Goal: Task Accomplishment & Management: Use online tool/utility

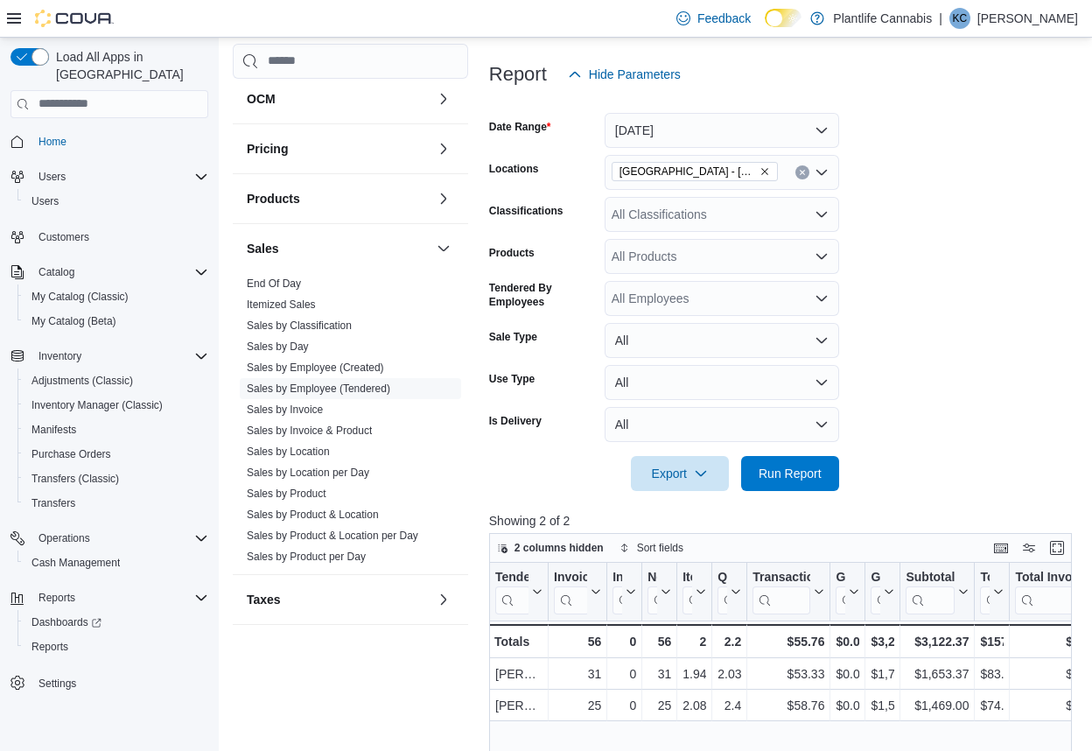
scroll to position [210, 0]
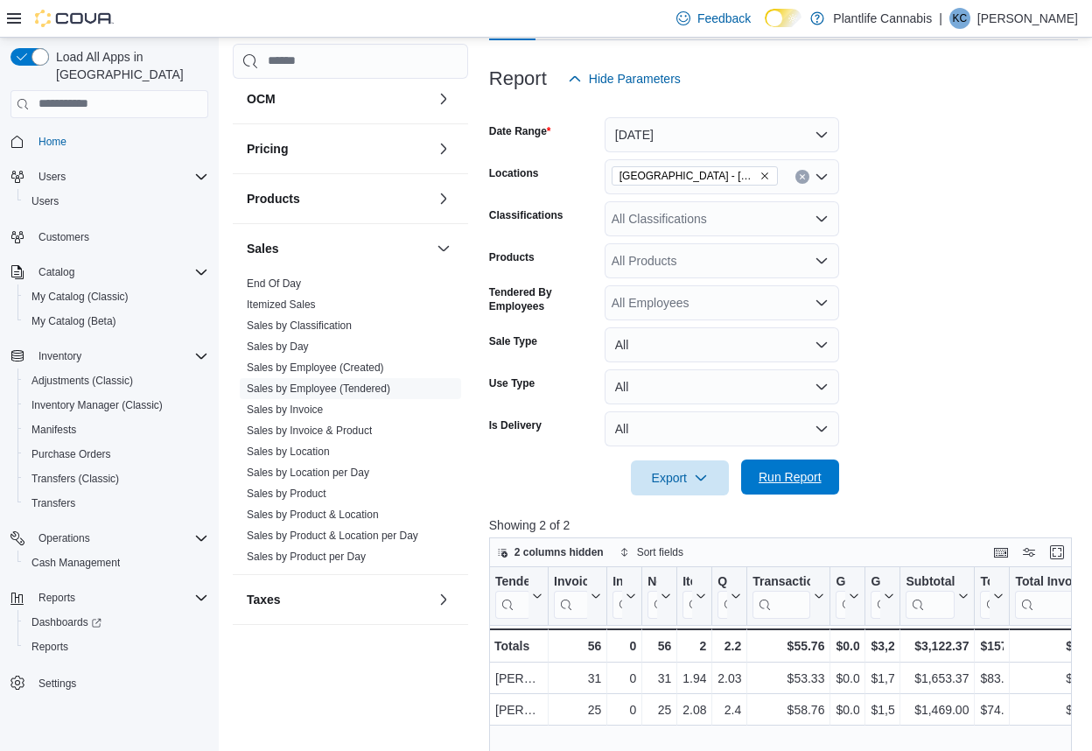
drag, startPoint x: 795, startPoint y: 456, endPoint x: 800, endPoint y: 469, distance: 13.8
click at [795, 457] on div at bounding box center [783, 453] width 589 height 14
click at [802, 475] on span "Run Report" at bounding box center [790, 477] width 63 height 18
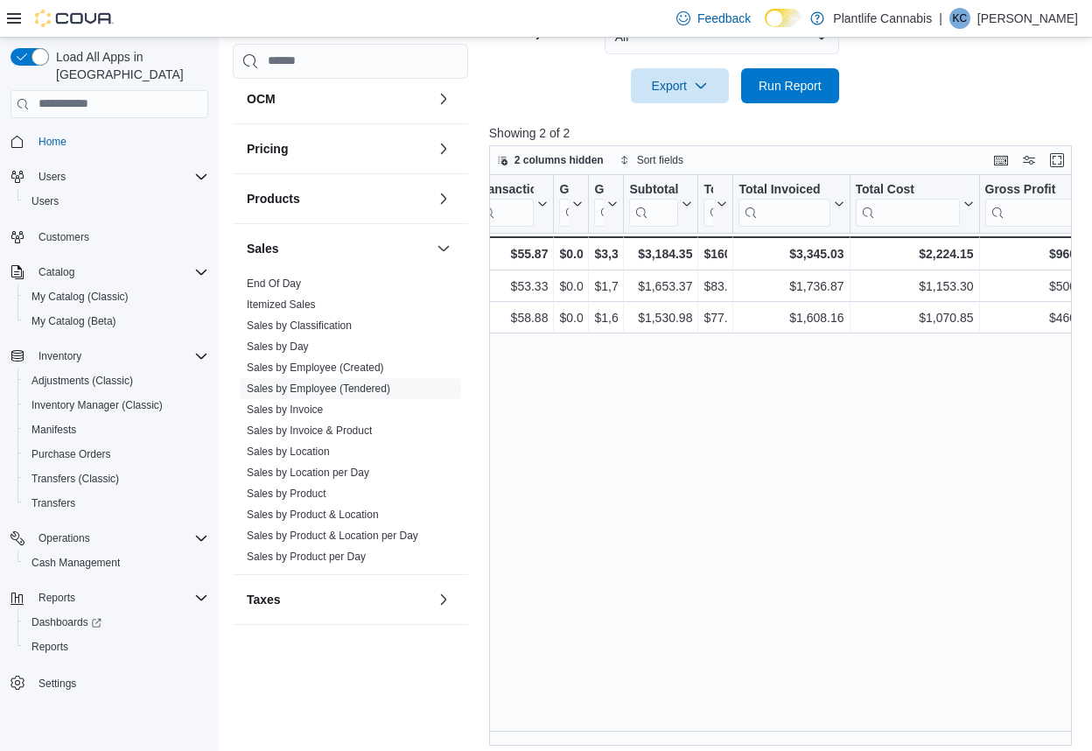
scroll to position [0, 284]
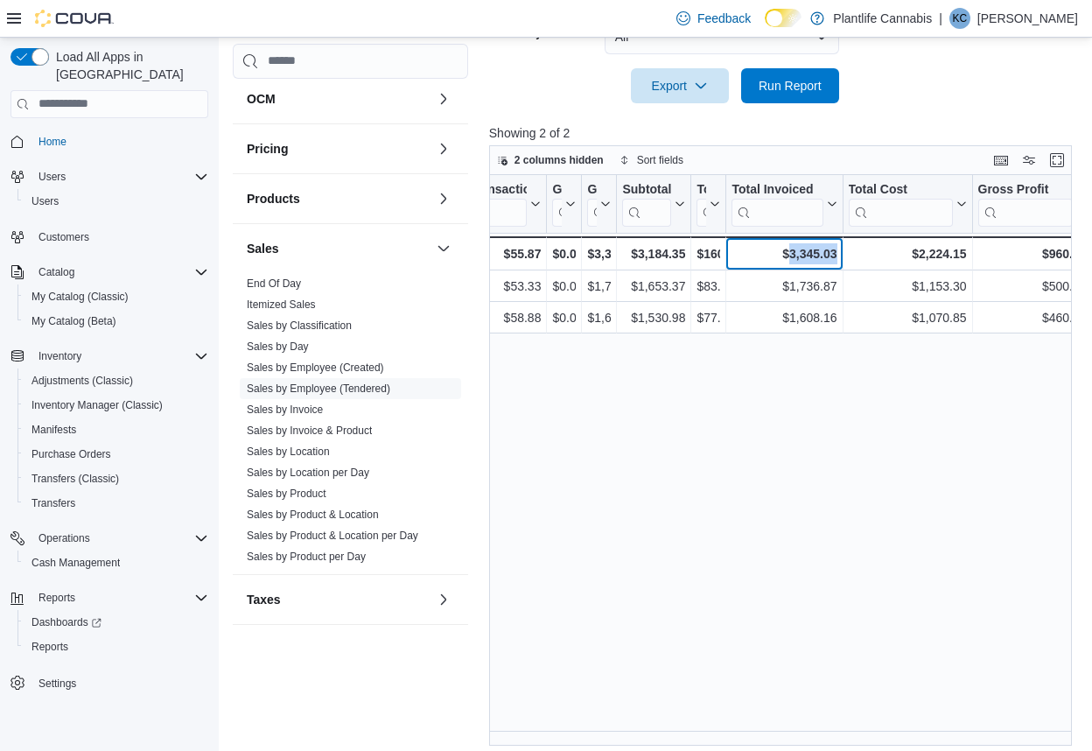
drag, startPoint x: 779, startPoint y: 248, endPoint x: 836, endPoint y: 252, distance: 57.0
click at [836, 252] on div "$3,345.03" at bounding box center [784, 253] width 105 height 21
copy div "3,345.03"
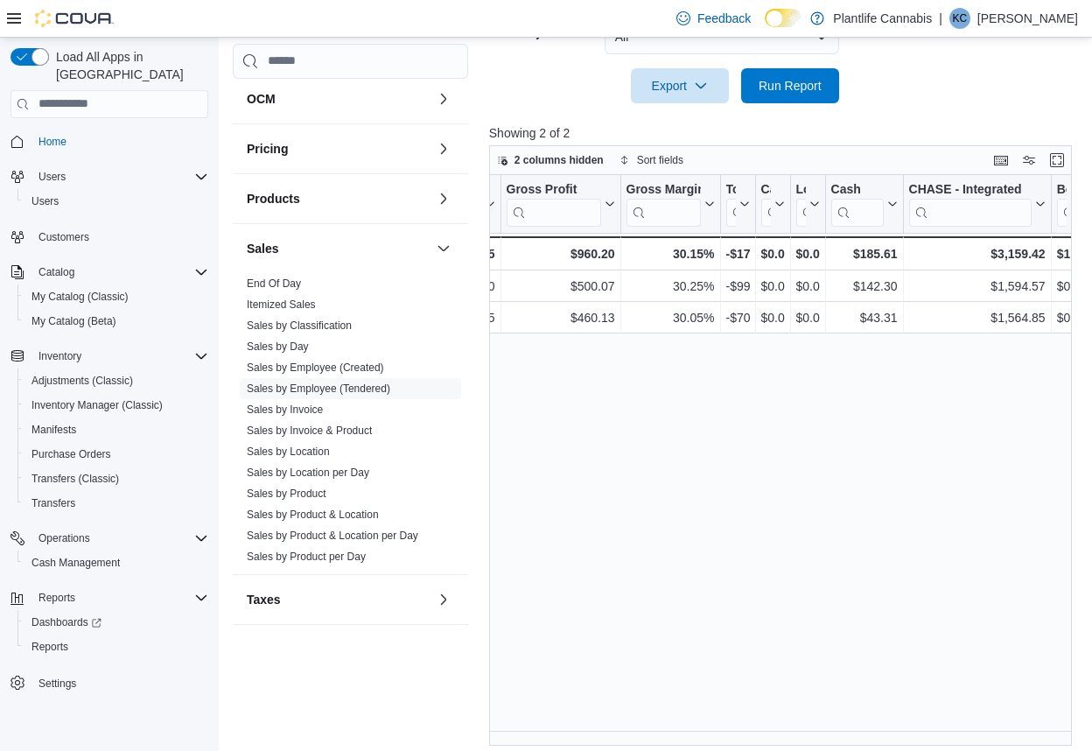
scroll to position [0, 757]
drag, startPoint x: 989, startPoint y: 256, endPoint x: 1043, endPoint y: 253, distance: 54.3
click at [1043, 253] on div "$3,159.42" at bounding box center [975, 253] width 137 height 21
copy div "3,159.42"
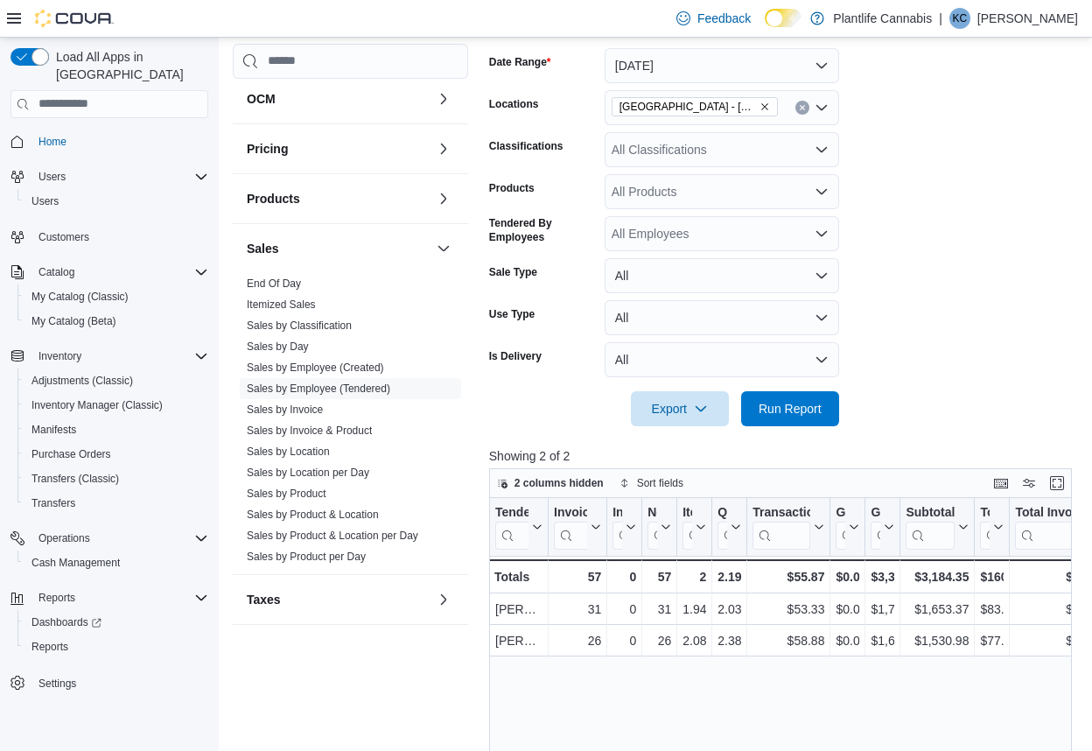
scroll to position [273, 0]
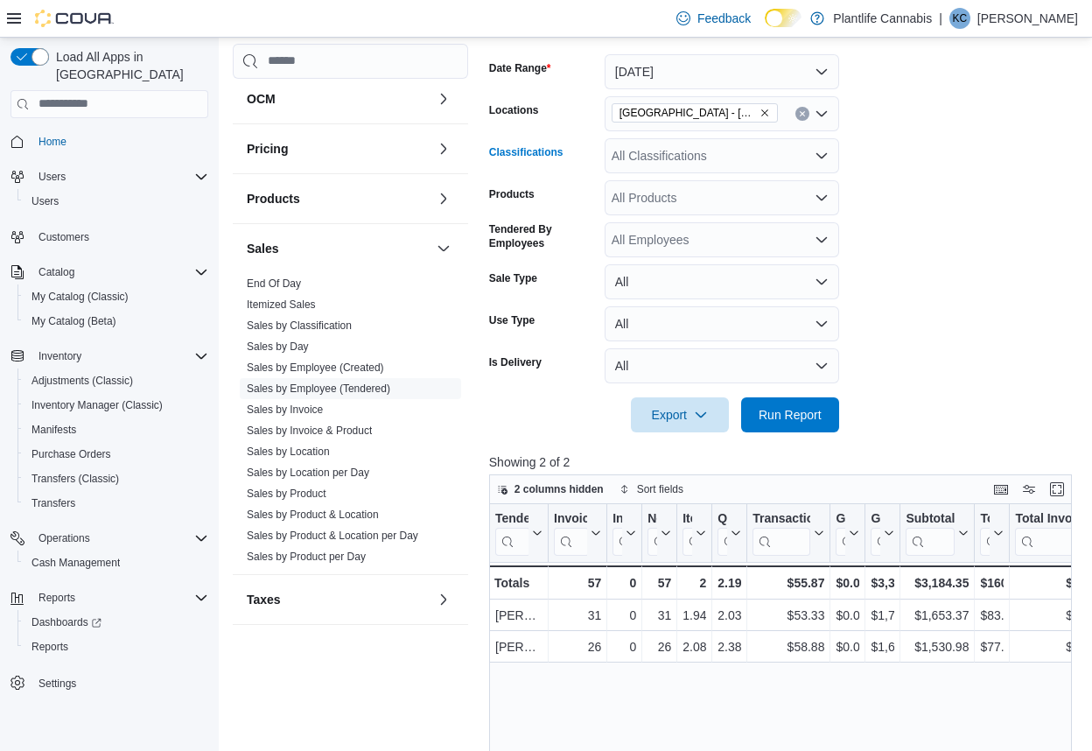
click at [761, 156] on div "All Classifications" at bounding box center [722, 155] width 235 height 35
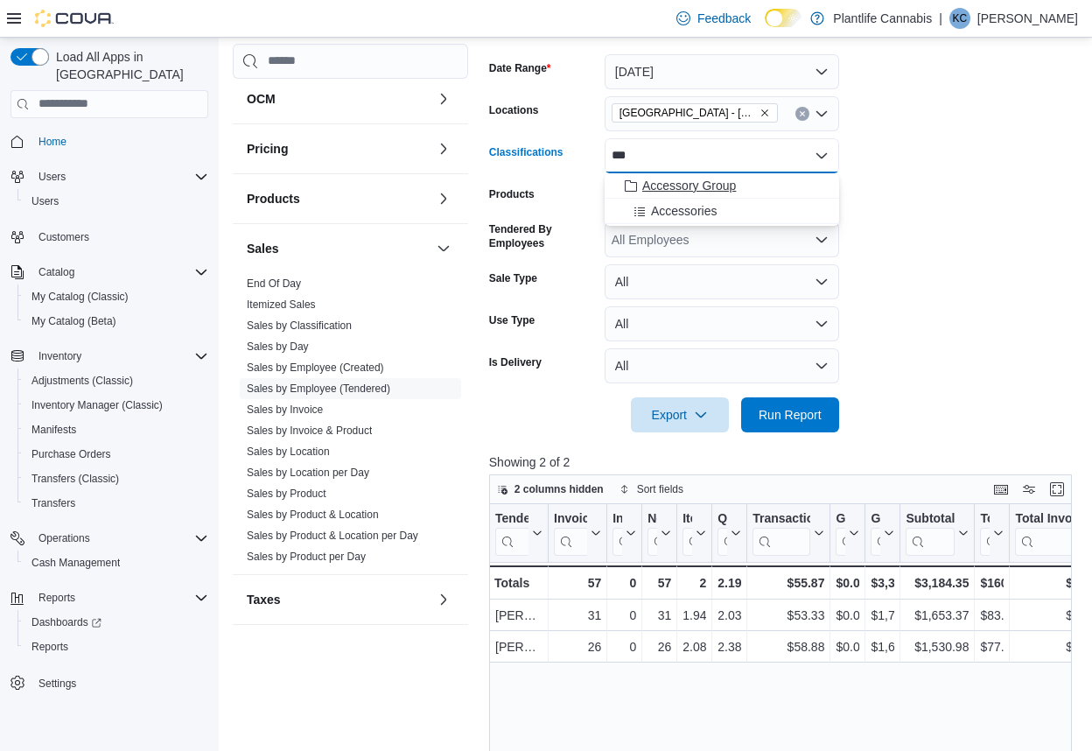
type input "***"
click at [735, 182] on span "Accessory Group" at bounding box center [689, 186] width 94 height 18
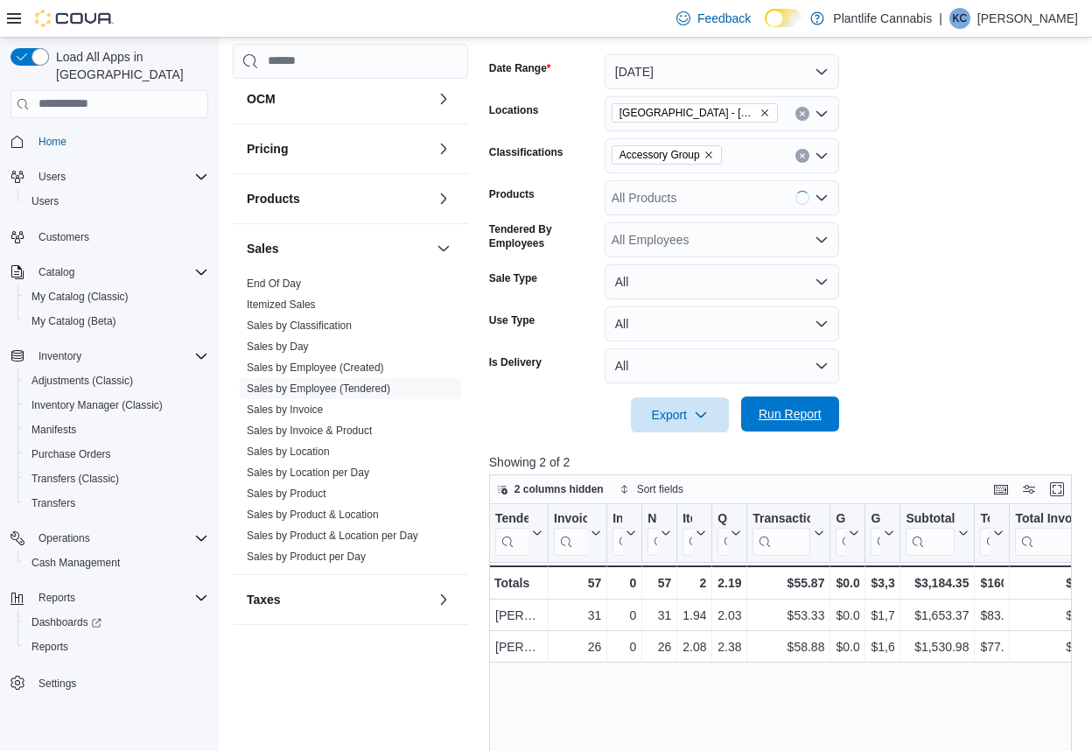
click at [789, 419] on span "Run Report" at bounding box center [790, 414] width 63 height 18
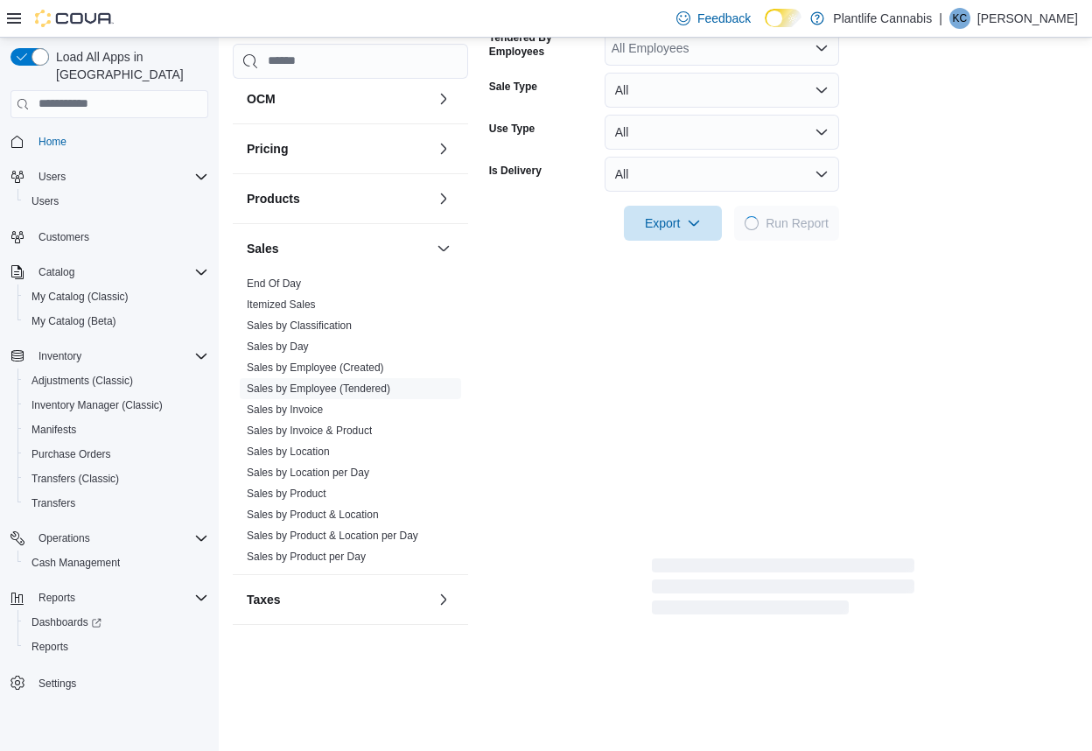
scroll to position [560, 0]
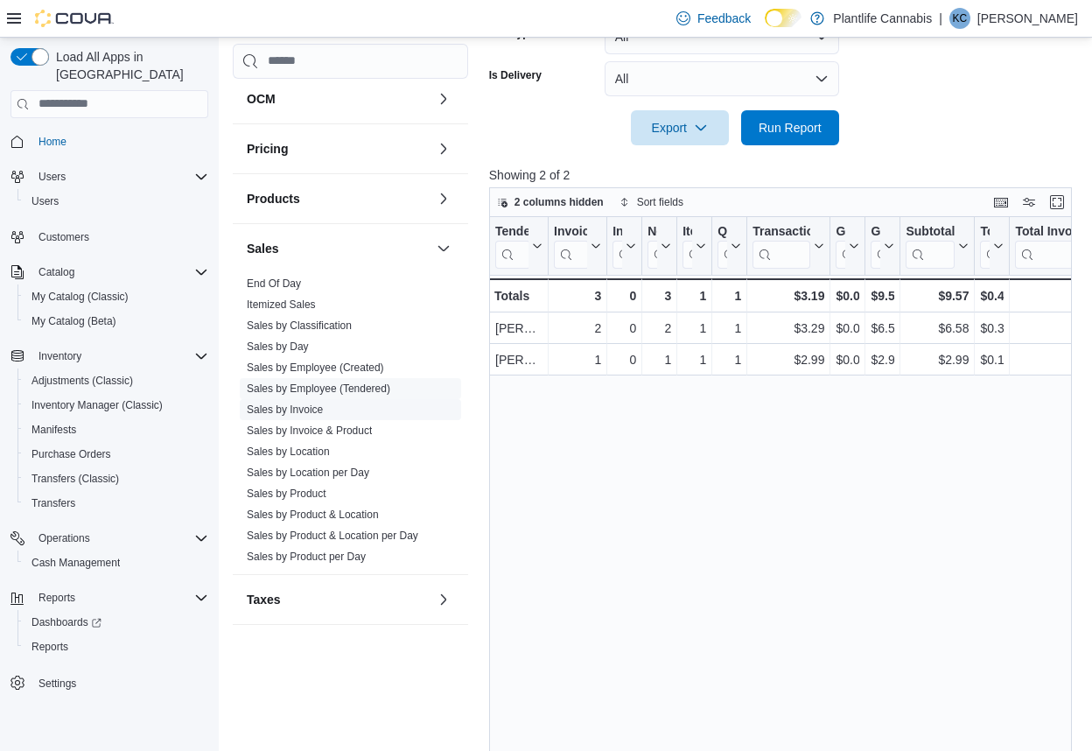
click at [323, 413] on link "Sales by Invoice" at bounding box center [285, 409] width 76 height 12
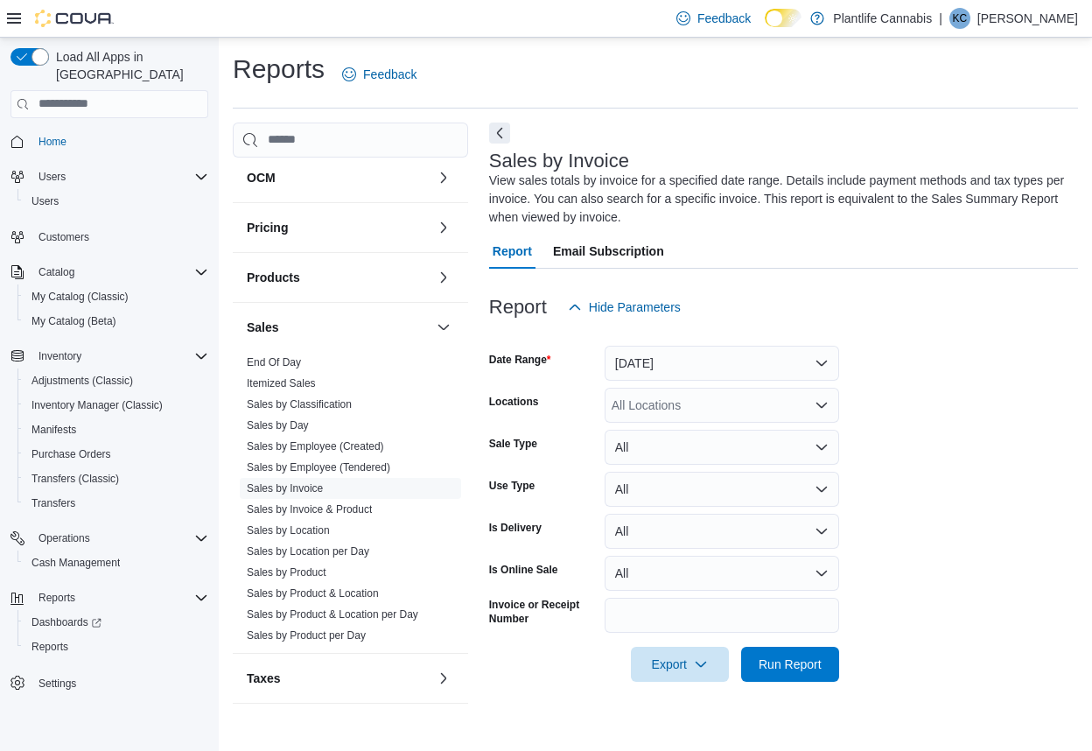
click at [679, 383] on form "Date Range [DATE] Locations All Locations Sale Type All Use Type All Is Deliver…" at bounding box center [783, 503] width 589 height 357
click at [678, 362] on button "[DATE]" at bounding box center [722, 363] width 235 height 35
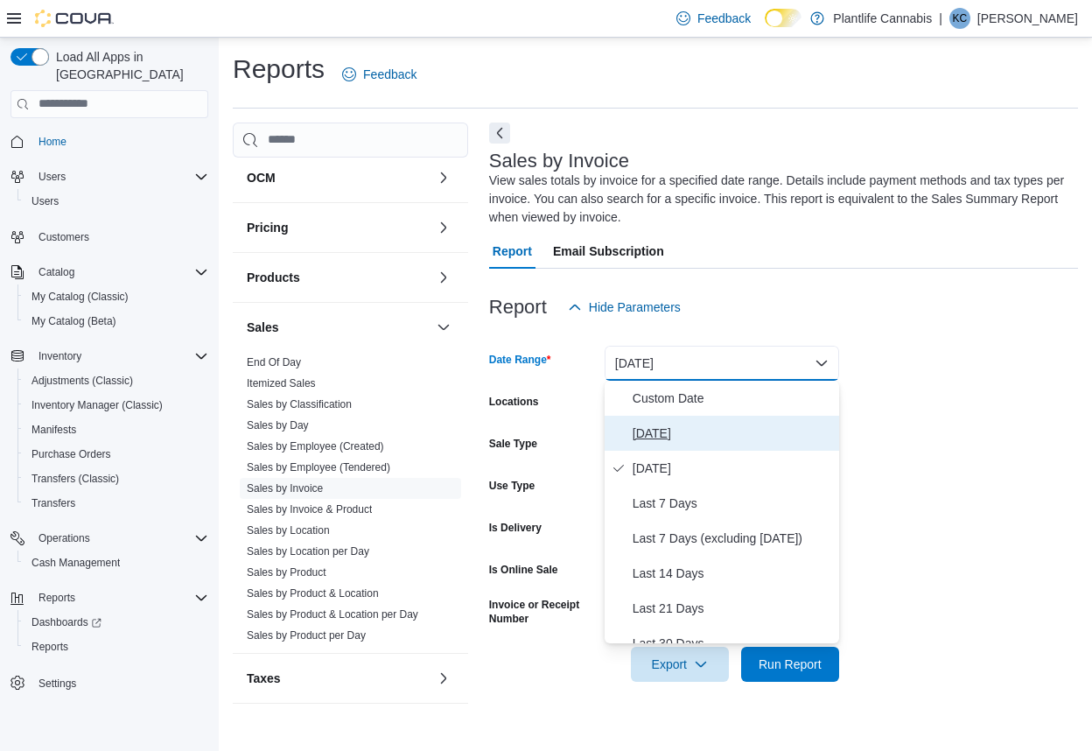
click at [676, 431] on span "[DATE]" at bounding box center [733, 433] width 200 height 21
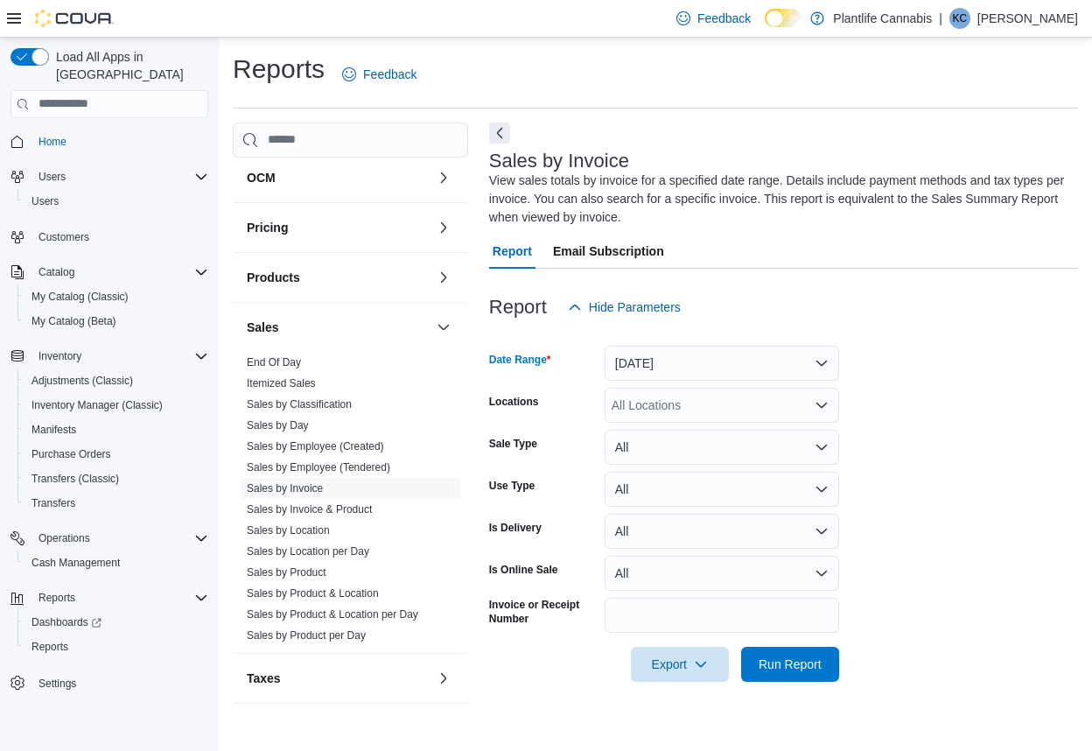
click at [666, 409] on div "All Locations" at bounding box center [722, 405] width 235 height 35
type input "**"
click at [676, 431] on span "[GEOGRAPHIC_DATA] - [GEOGRAPHIC_DATA]" at bounding box center [784, 435] width 266 height 18
click at [830, 679] on button "Run Report" at bounding box center [790, 663] width 98 height 35
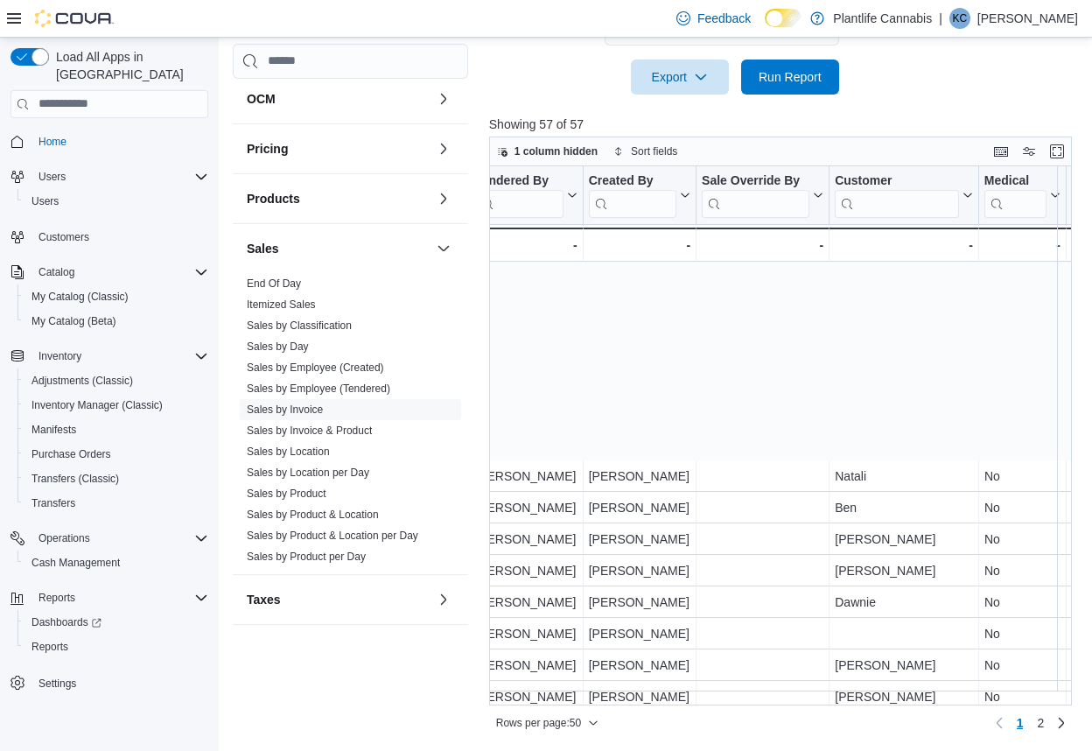
scroll to position [1145, 2409]
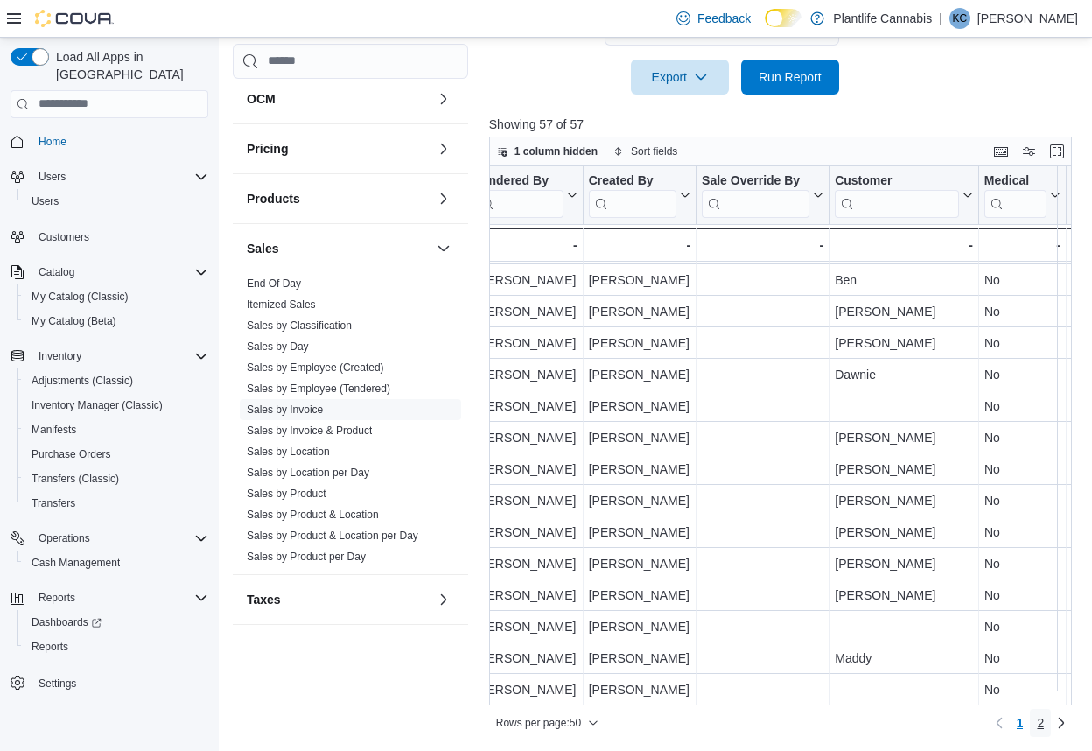
click at [1038, 726] on span "2" at bounding box center [1040, 723] width 7 height 18
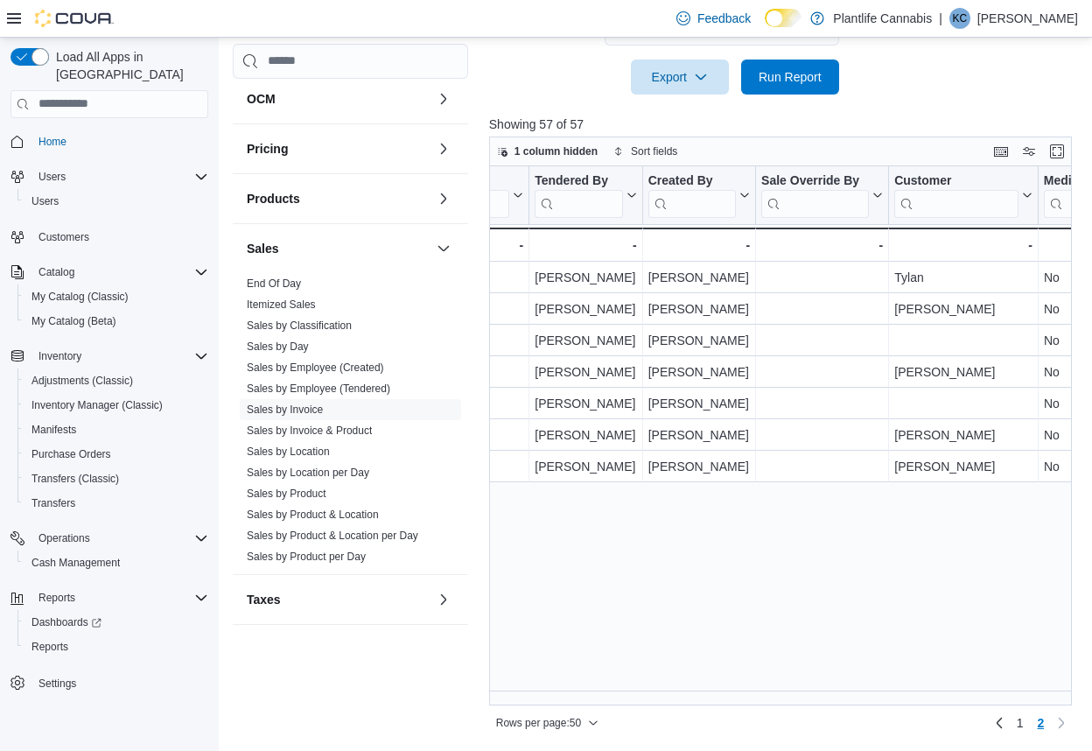
scroll to position [0, 2400]
